Goal: Check status: Check status

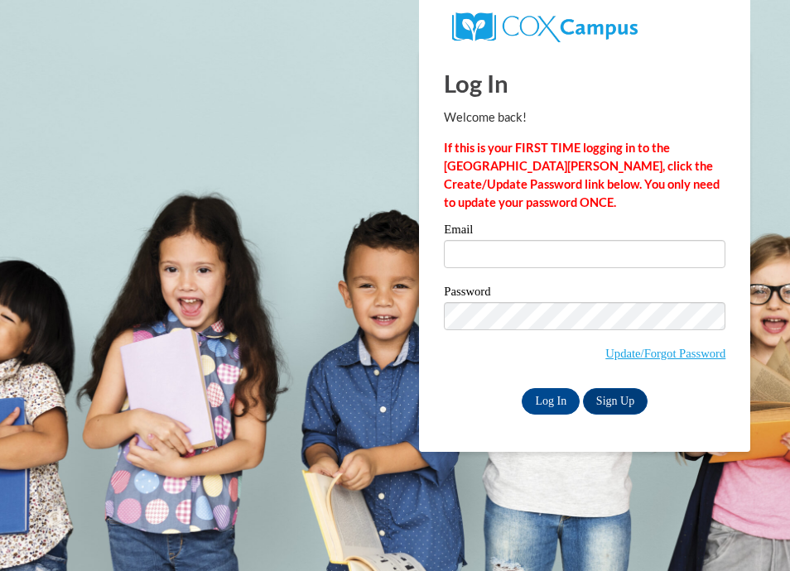
type input "draganastjepanovic@gmail.com"
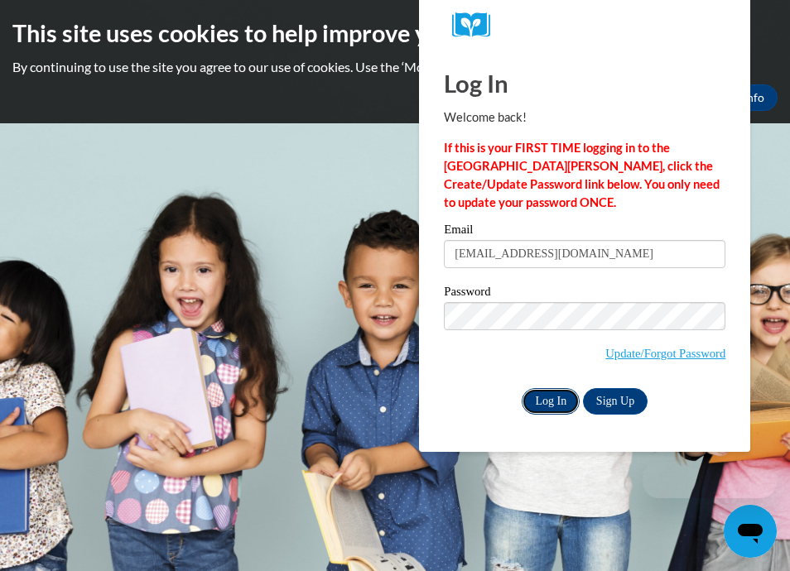
click at [559, 396] on input "Log In" at bounding box center [551, 401] width 58 height 26
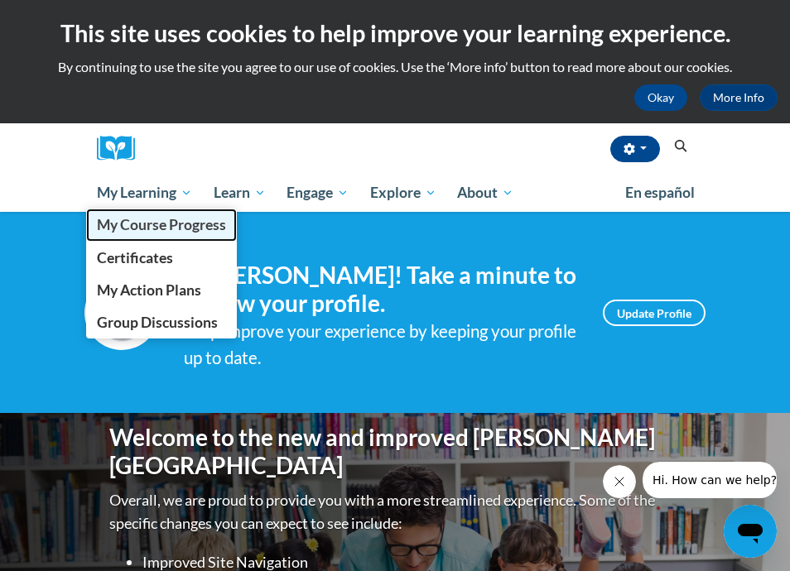
click at [144, 228] on span "My Course Progress" at bounding box center [161, 224] width 129 height 17
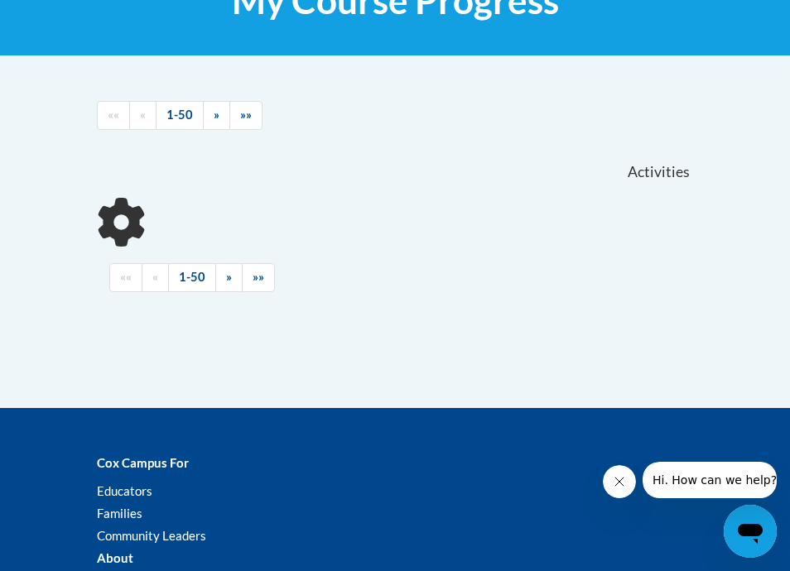
scroll to position [306, 0]
